Goal: Information Seeking & Learning: Learn about a topic

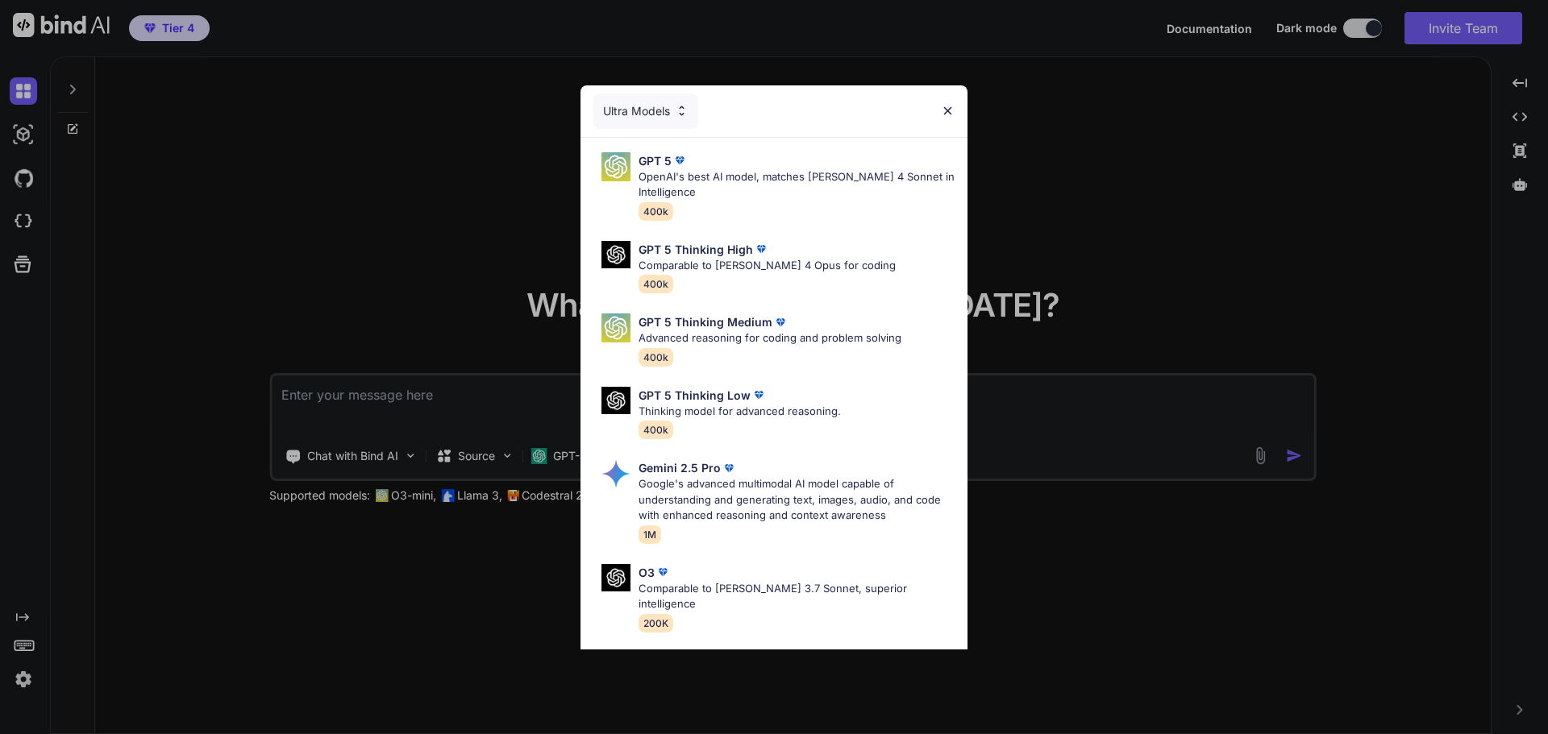
click at [495, 143] on div "Ultra Models GPT 5 OpenAI's best AI model, matches [PERSON_NAME] 4 Sonnet in In…" at bounding box center [774, 367] width 1548 height 734
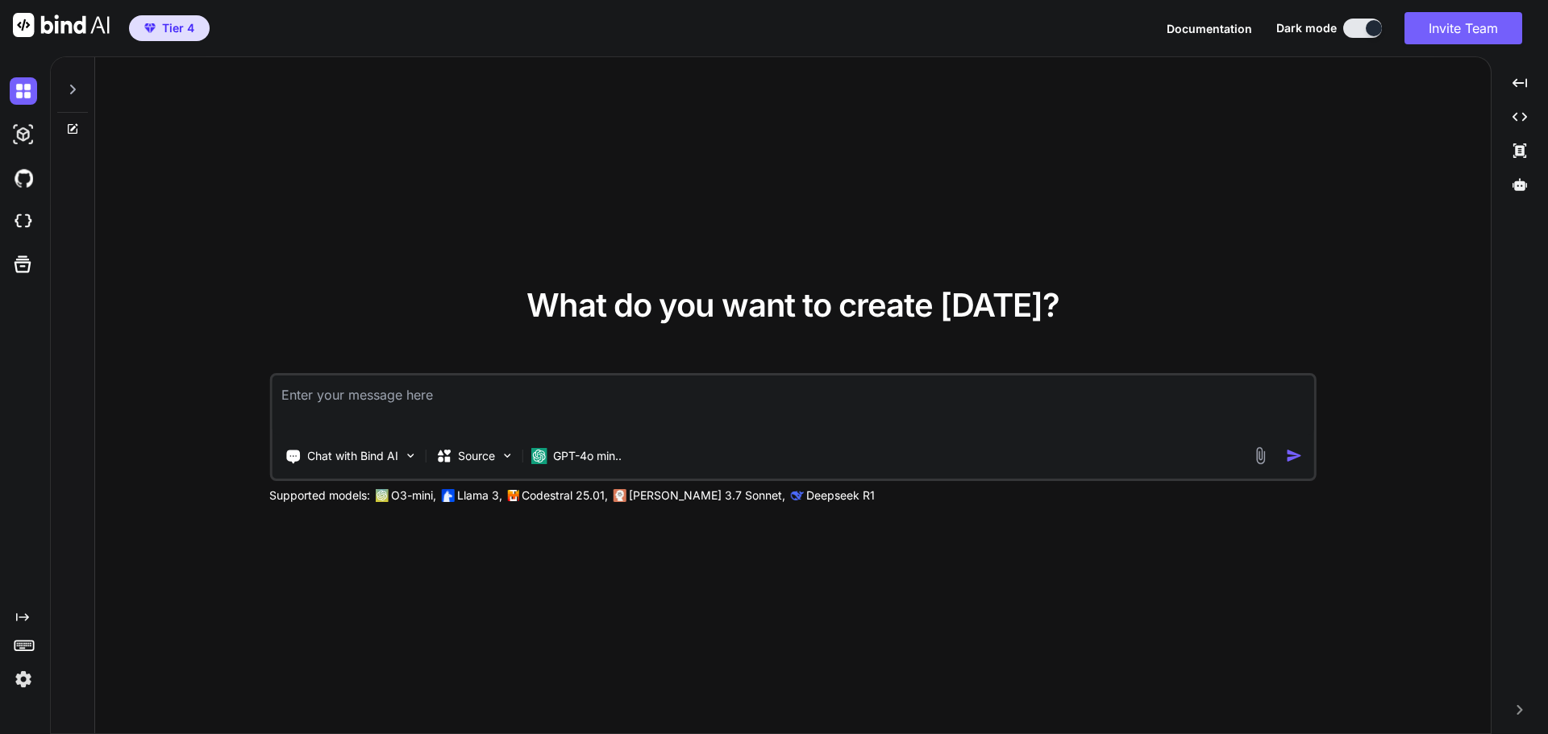
click at [175, 27] on span "Tier 4" at bounding box center [178, 28] width 32 height 16
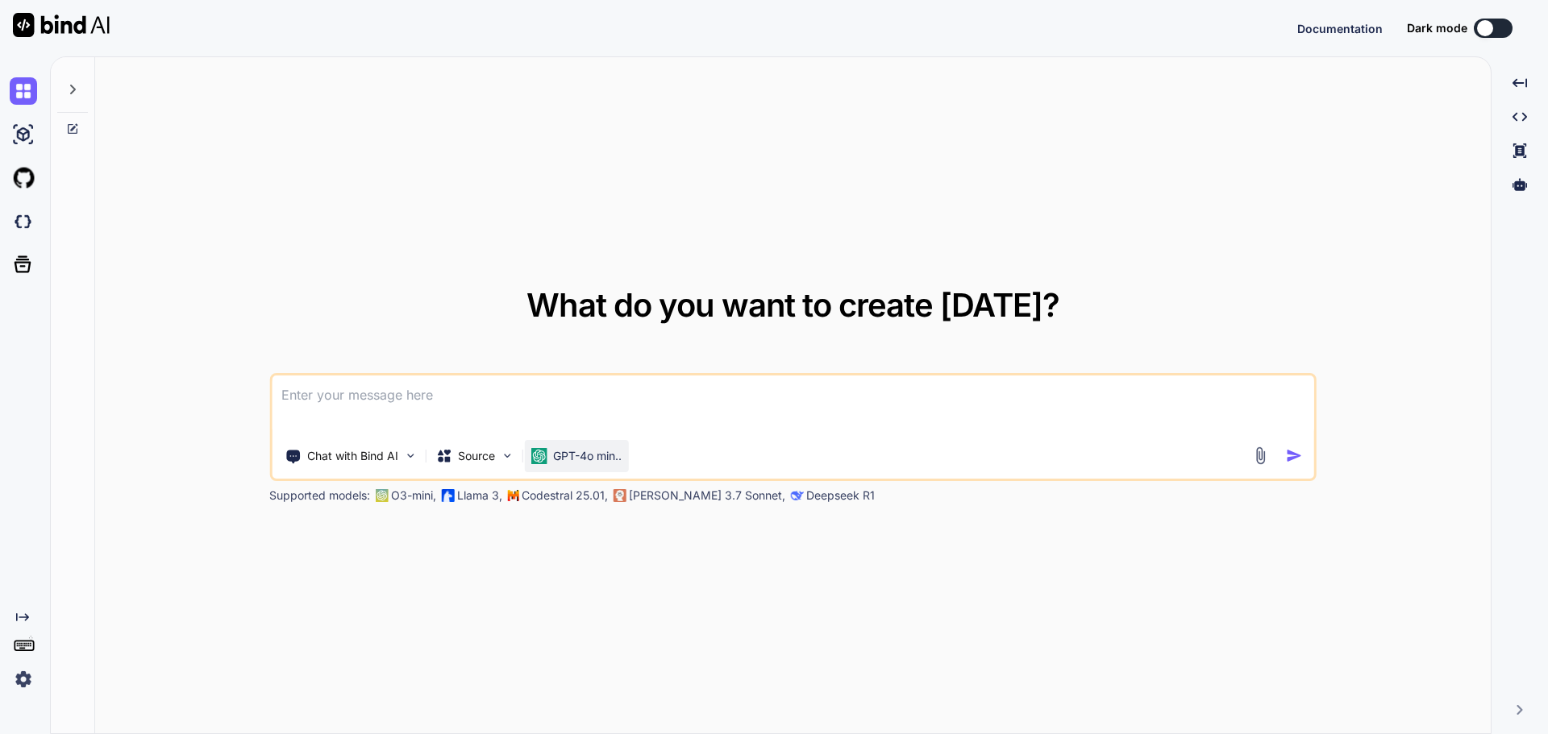
click at [584, 465] on div "GPT-4o min.." at bounding box center [576, 456] width 104 height 32
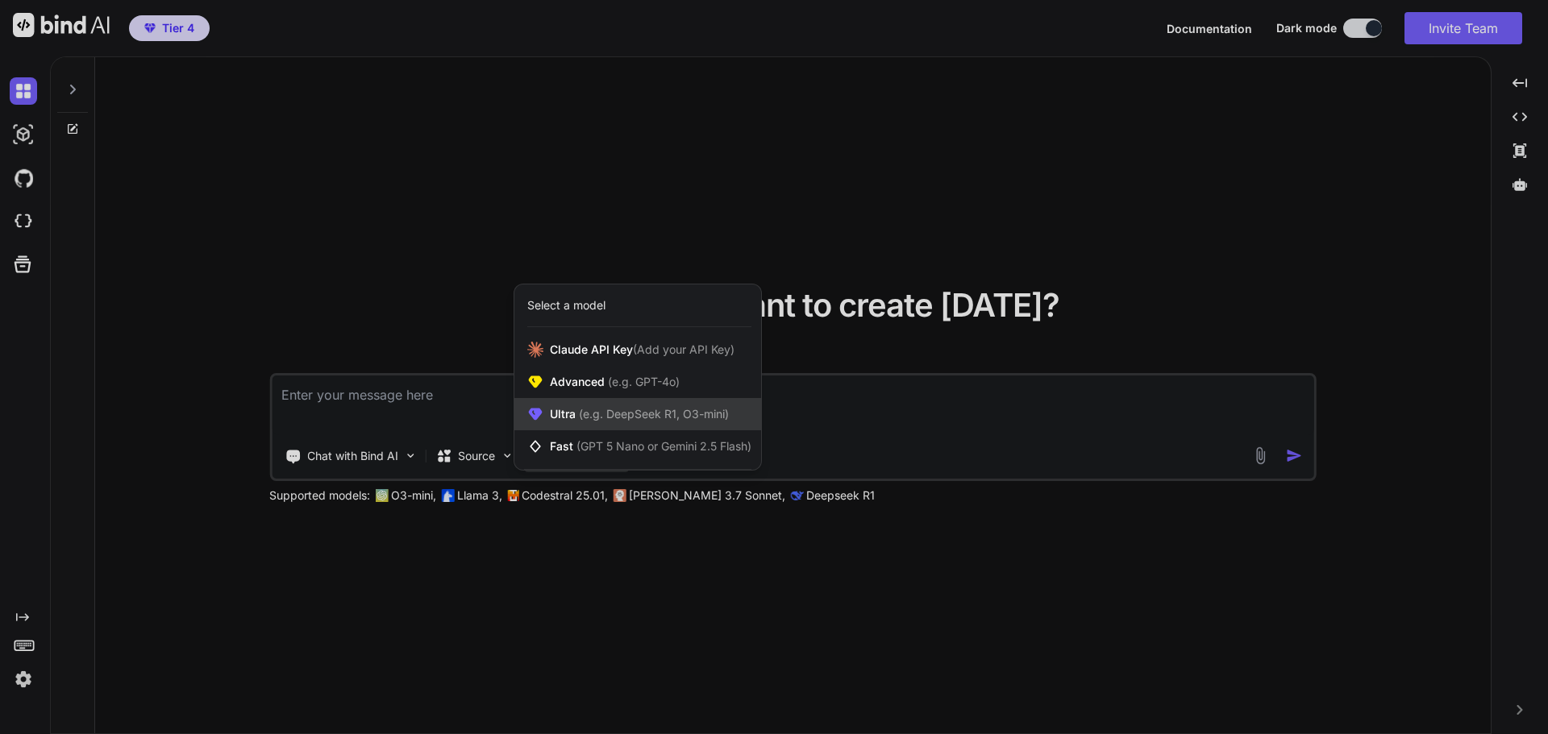
click at [622, 422] on span "Ultra (e.g. DeepSeek R1, O3-mini)" at bounding box center [639, 414] width 179 height 16
type textarea "x"
